Goal: Download file/media

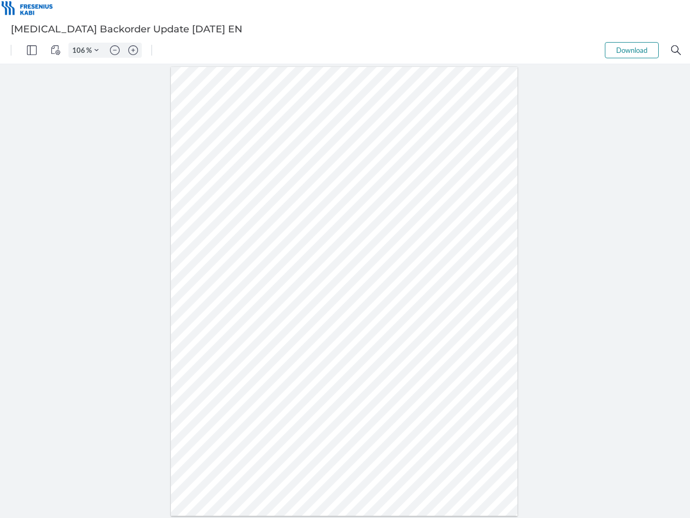
click at [32, 50] on img "Panel" at bounding box center [32, 50] width 10 height 10
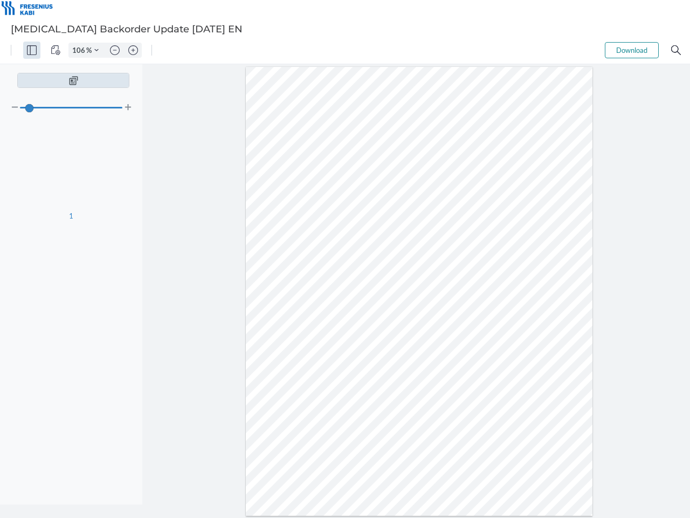
click at [56, 50] on img "View Controls" at bounding box center [56, 50] width 10 height 10
click at [80, 50] on input "106" at bounding box center [77, 50] width 17 height 10
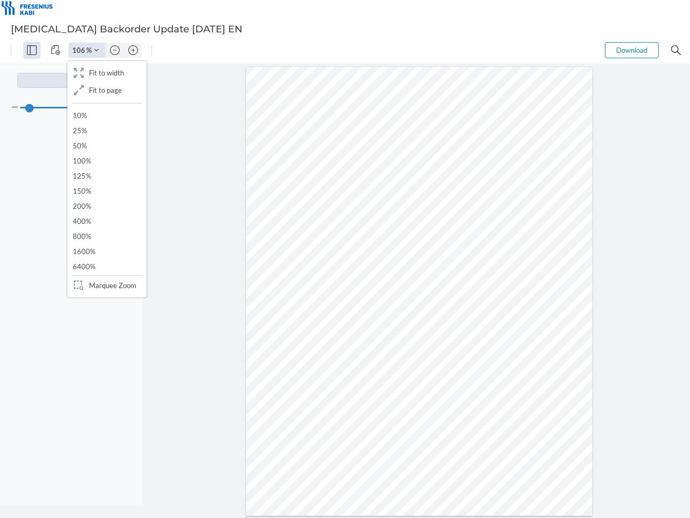
click at [96, 50] on img "Zoom Controls" at bounding box center [96, 50] width 4 height 4
click at [115, 50] on img "Zoom out" at bounding box center [115, 50] width 10 height 10
click at [133, 50] on img "Zoom in" at bounding box center [133, 50] width 10 height 10
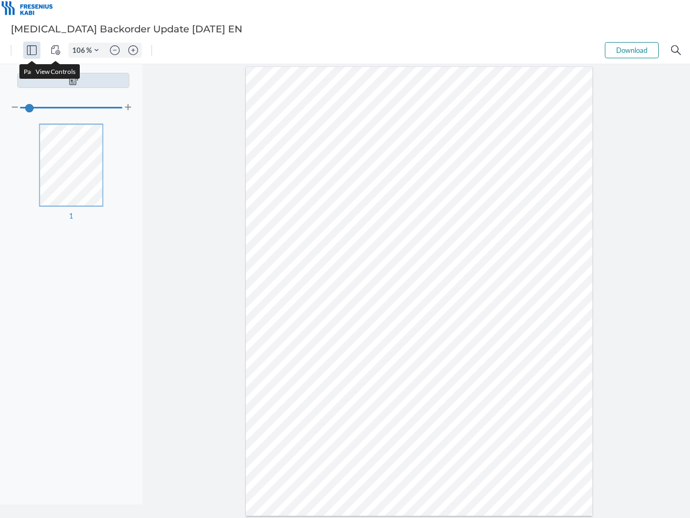
type input "106"
click at [632, 50] on button "Download" at bounding box center [632, 50] width 54 height 16
click at [676, 50] on img "Search" at bounding box center [676, 50] width 10 height 10
